Goal: Information Seeking & Learning: Understand process/instructions

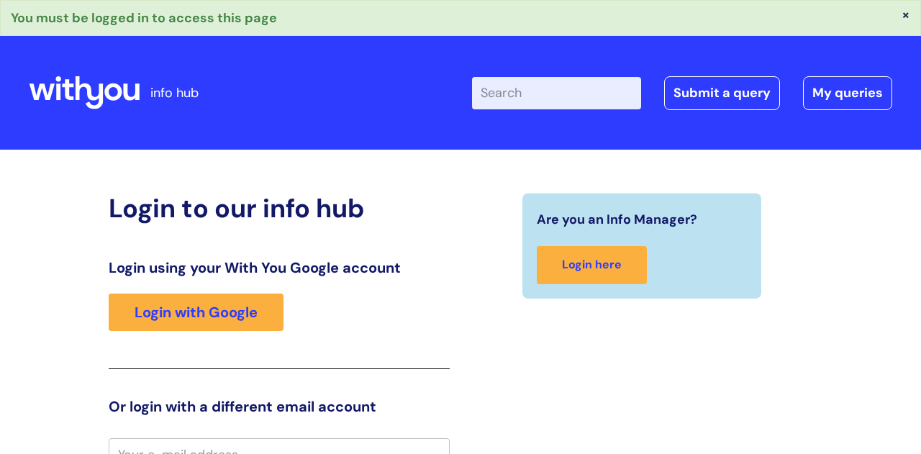
scroll to position [15, 0]
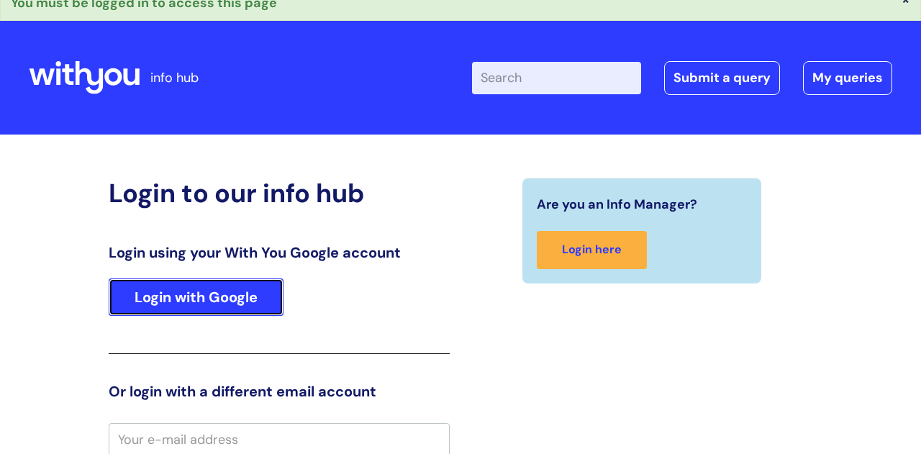
click at [219, 291] on link "Login with Google" at bounding box center [196, 296] width 175 height 37
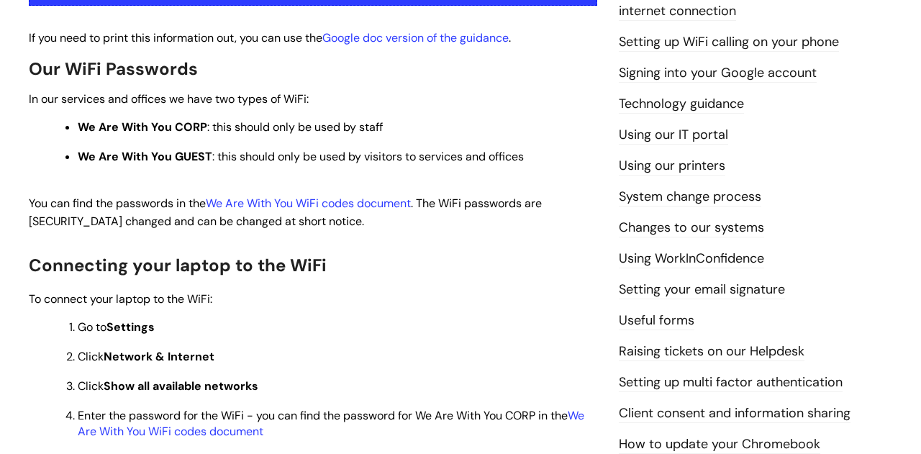
scroll to position [370, 0]
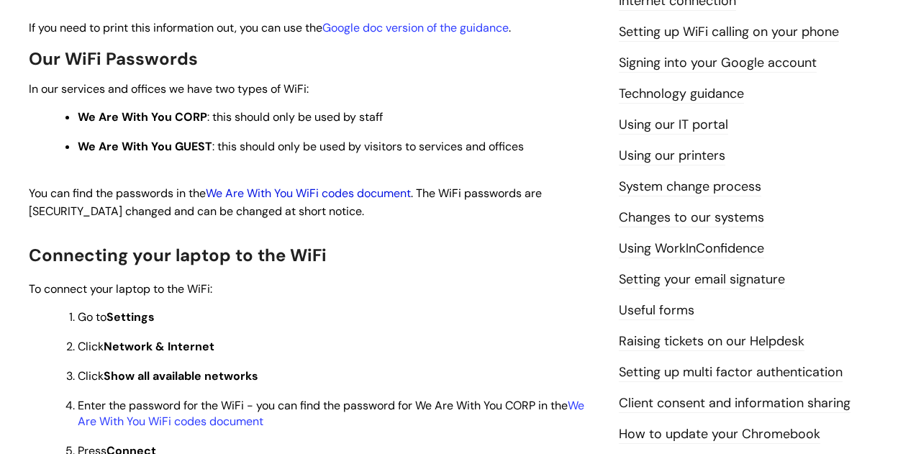
click at [345, 194] on link "We Are With You WiFi codes document" at bounding box center [308, 193] width 205 height 15
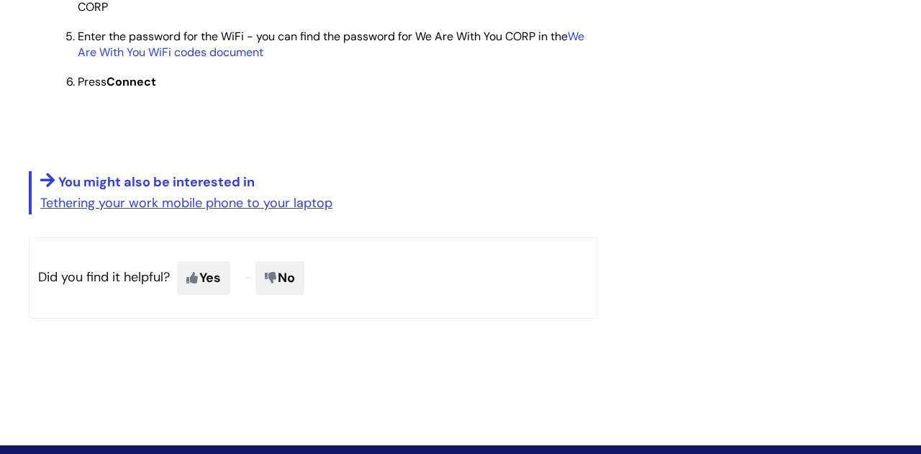
scroll to position [1385, 0]
